Goal: Information Seeking & Learning: Compare options

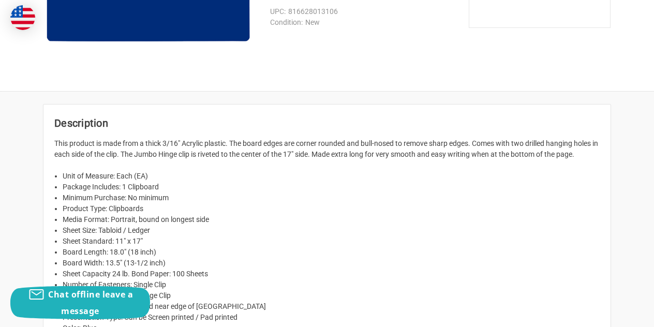
scroll to position [654, 0]
